Goal: Navigation & Orientation: Find specific page/section

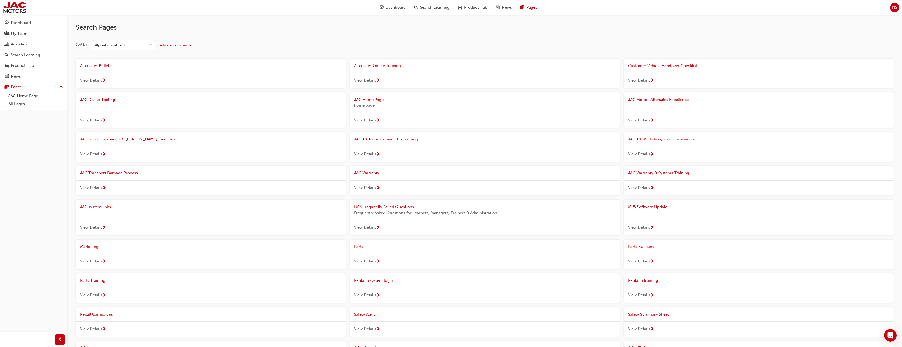
click at [120, 48] on div "Alphabetical: A-Z" at bounding box center [119, 45] width 55 height 9
click at [95, 47] on input "Sort by Alphabetical: A-Z" at bounding box center [95, 45] width 1 height 4
click at [344, 37] on div "Search Pages Sort by option Alphabetical: A-Z focused, 3 of 4. 4 results availa…" at bounding box center [484, 313] width 817 height 596
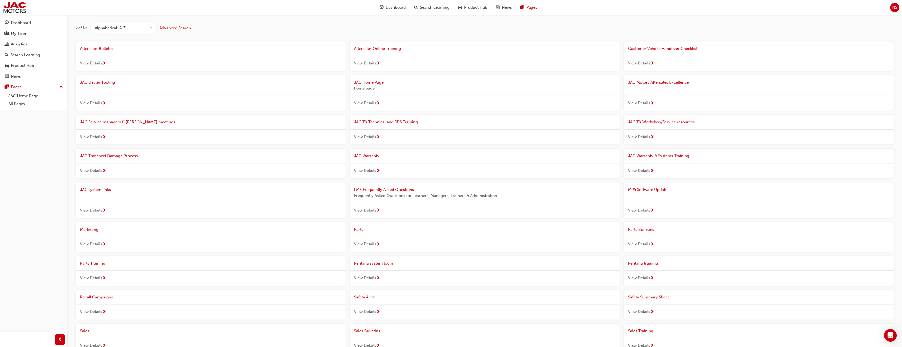
scroll to position [26, 0]
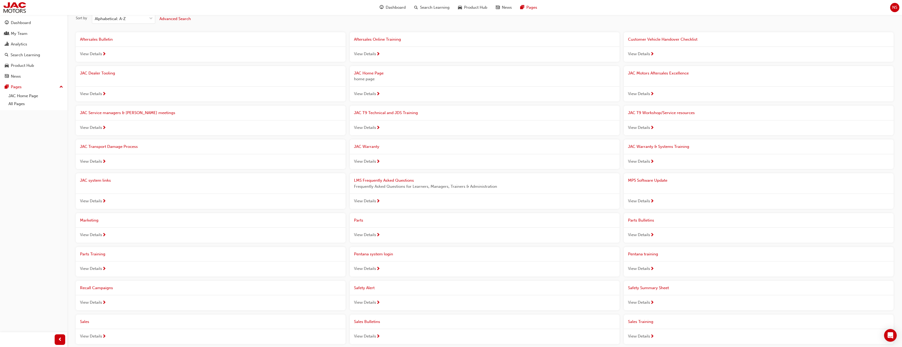
click at [105, 178] on span "JAC system links" at bounding box center [95, 180] width 31 height 5
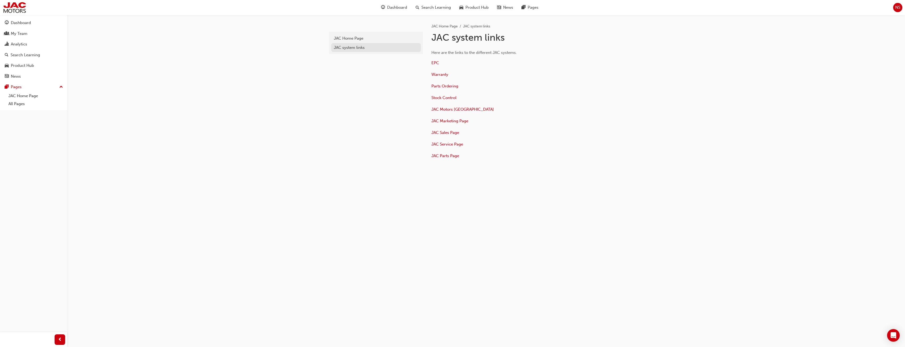
click at [360, 49] on div "JAC system links" at bounding box center [376, 48] width 84 height 6
click at [448, 146] on p "JAC Service Page" at bounding box center [517, 145] width 171 height 8
click at [448, 144] on span "JAC Service Page" at bounding box center [448, 144] width 32 height 5
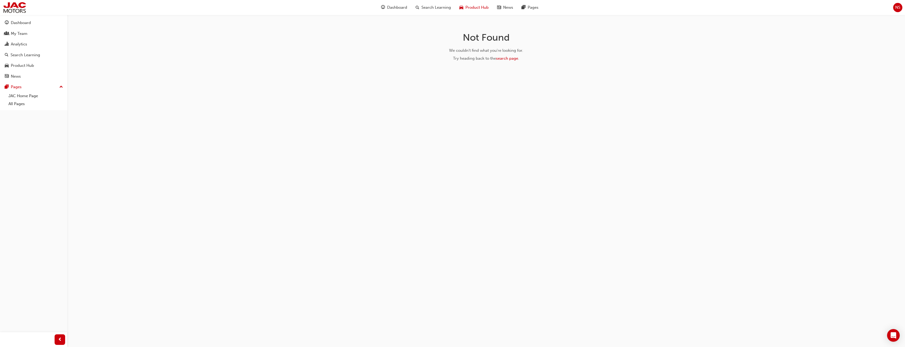
click at [480, 6] on span "Product Hub" at bounding box center [477, 7] width 23 height 6
click at [428, 49] on div at bounding box center [433, 45] width 29 height 21
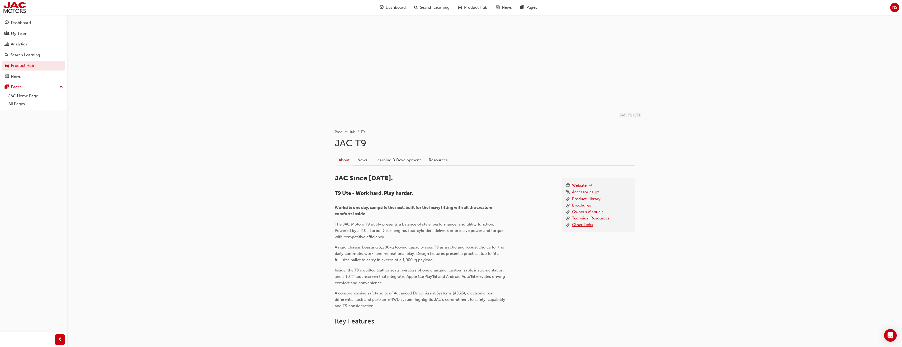
click at [586, 225] on link "Other Links" at bounding box center [582, 225] width 21 height 7
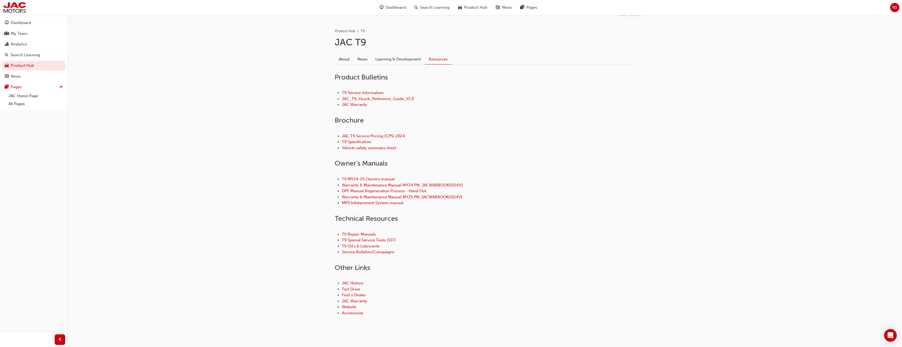
scroll to position [106, 0]
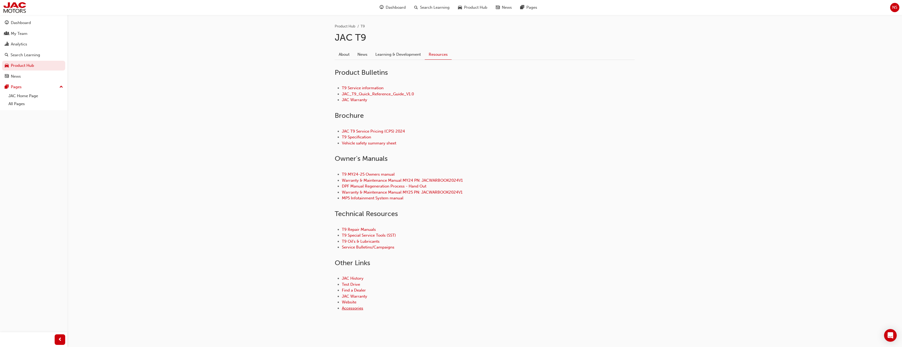
click at [357, 309] on link "Accessories" at bounding box center [352, 308] width 21 height 5
